Goal: Information Seeking & Learning: Learn about a topic

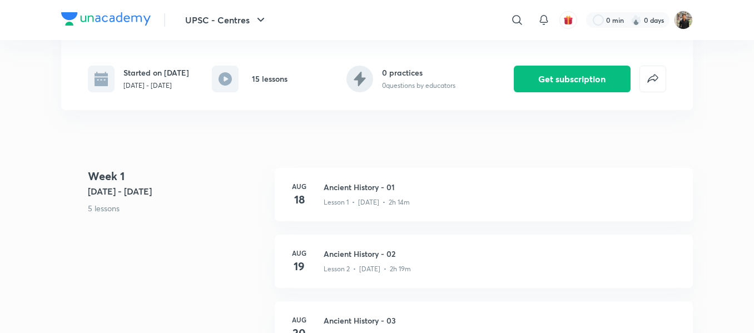
scroll to position [199, 0]
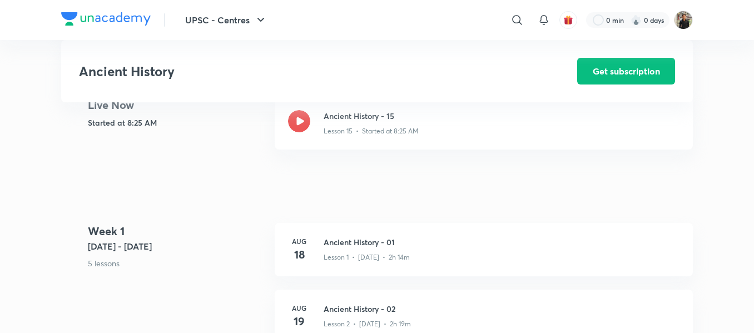
scroll to position [275, 0]
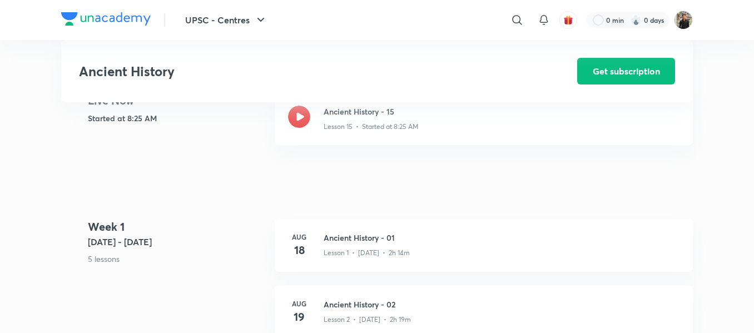
click at [298, 124] on icon at bounding box center [299, 117] width 22 height 22
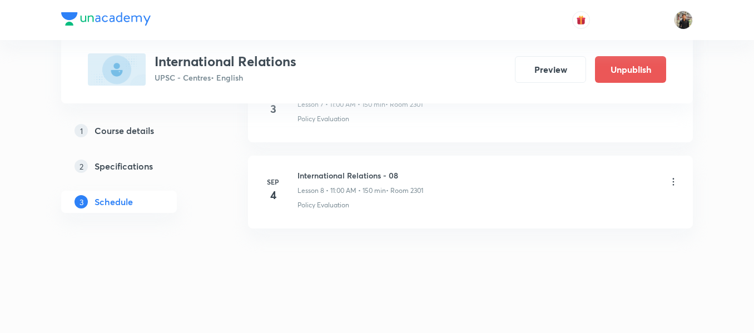
scroll to position [1237, 0]
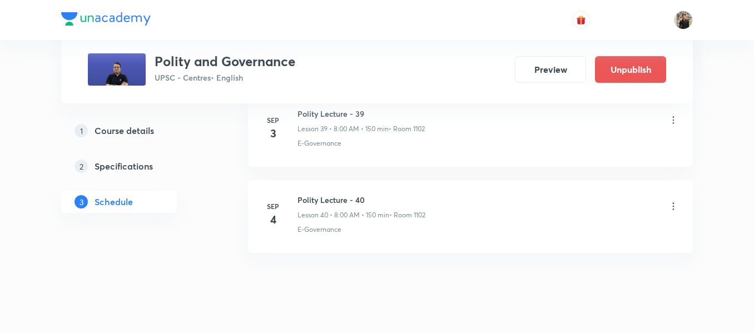
scroll to position [4008, 0]
